Goal: Find specific page/section: Find specific page/section

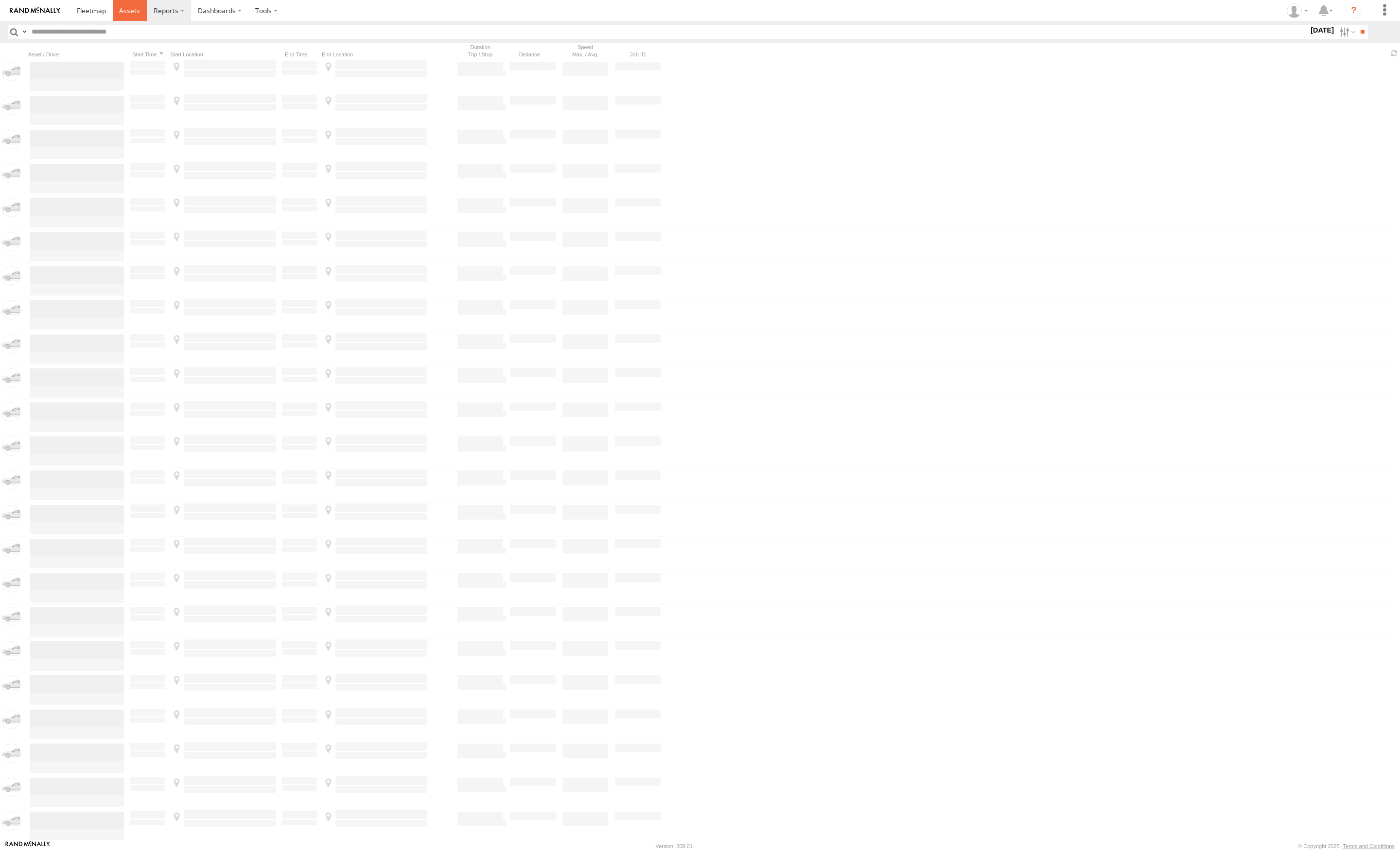
click at [128, 10] on span at bounding box center [129, 10] width 21 height 9
